Goal: Information Seeking & Learning: Learn about a topic

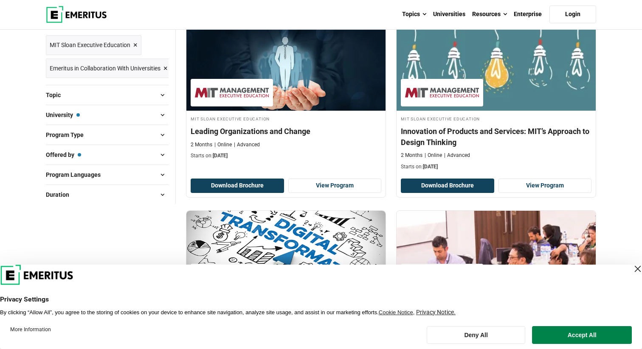
scroll to position [133, 0]
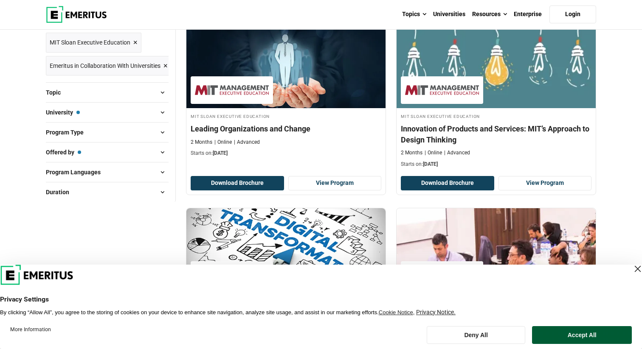
click at [559, 332] on button "Accept All" at bounding box center [582, 335] width 100 height 18
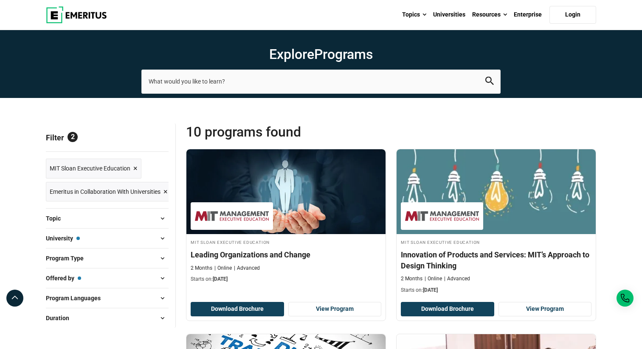
scroll to position [0, 0]
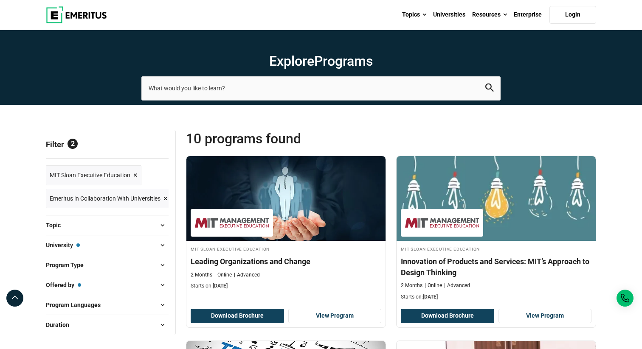
click at [147, 245] on button "University — MIT Sloan Executive Education" at bounding box center [107, 245] width 123 height 13
click at [164, 247] on span at bounding box center [162, 245] width 13 height 13
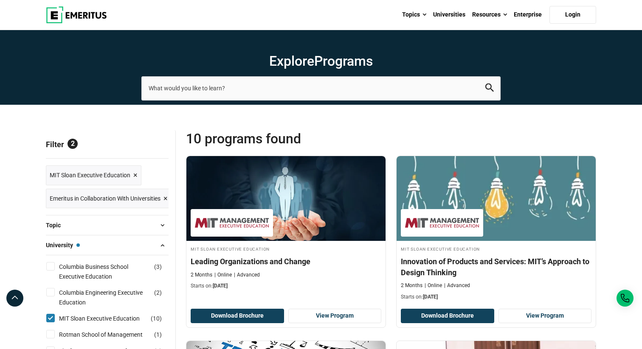
click at [164, 247] on span at bounding box center [162, 245] width 13 height 13
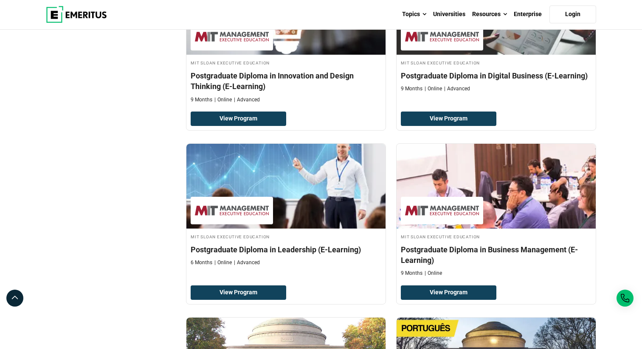
scroll to position [557, 0]
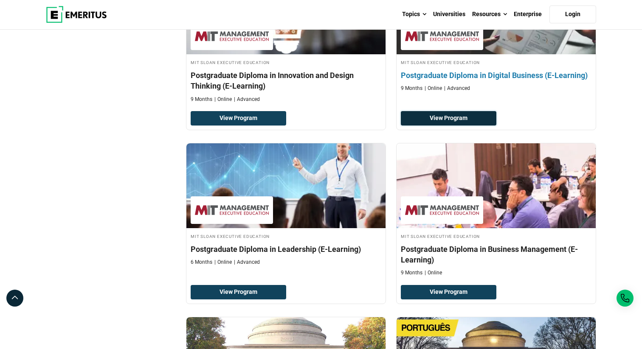
click at [448, 115] on link "View Program" at bounding box center [449, 118] width 96 height 14
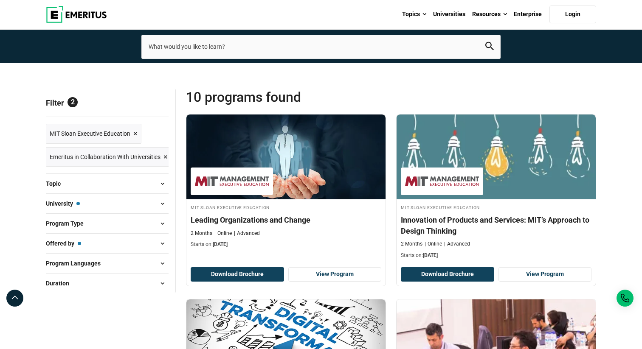
scroll to position [41, 0]
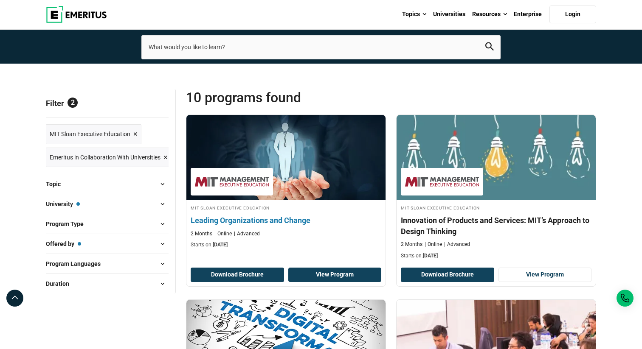
click at [338, 276] on link "View Program" at bounding box center [334, 275] width 93 height 14
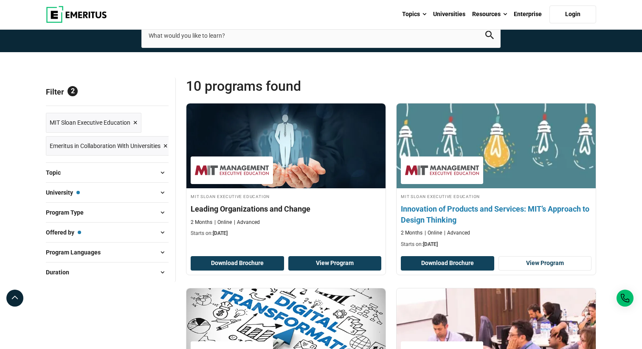
scroll to position [0, 0]
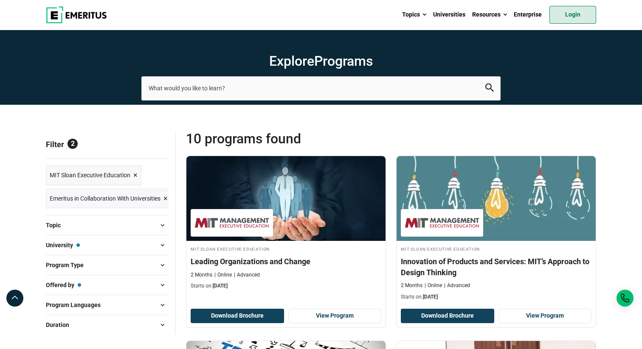
click at [573, 22] on link "Login" at bounding box center [572, 15] width 47 height 18
